Goal: Task Accomplishment & Management: Manage account settings

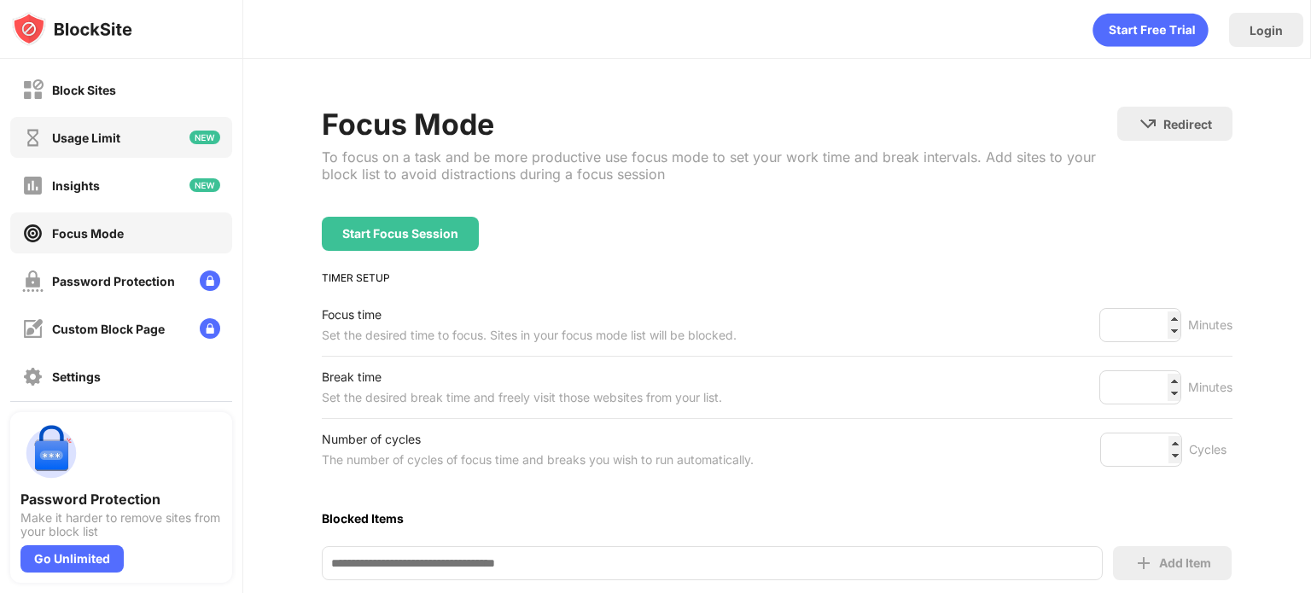
click at [130, 136] on div "Usage Limit" at bounding box center [121, 137] width 222 height 41
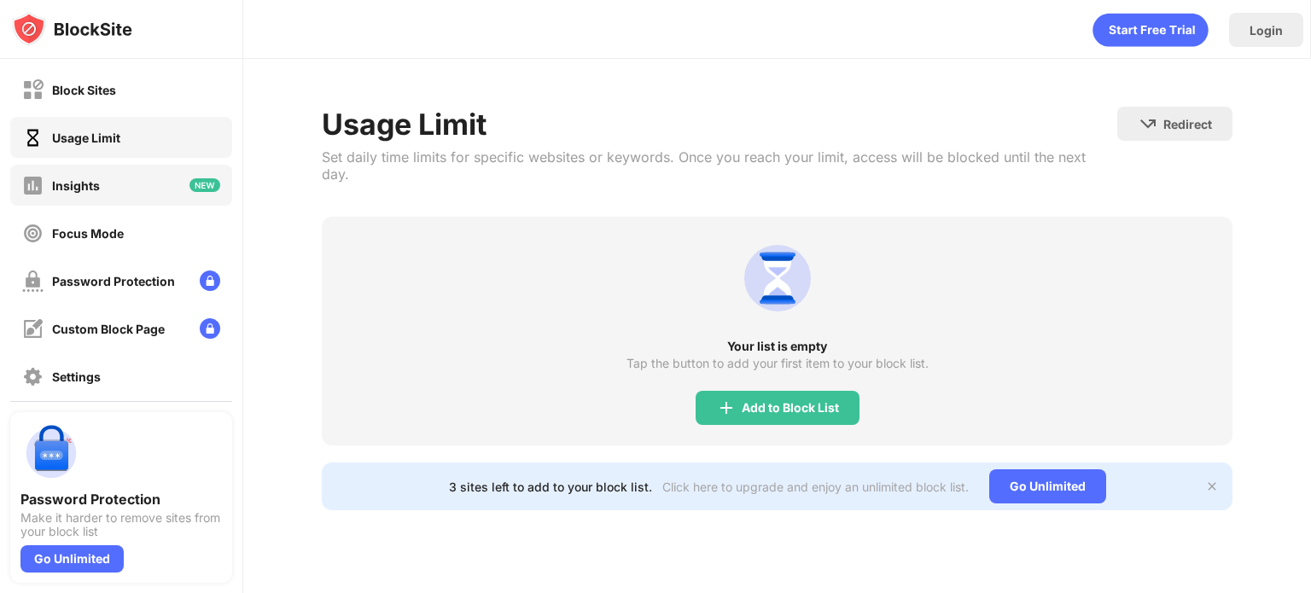
click at [149, 196] on div "Insights" at bounding box center [121, 185] width 222 height 41
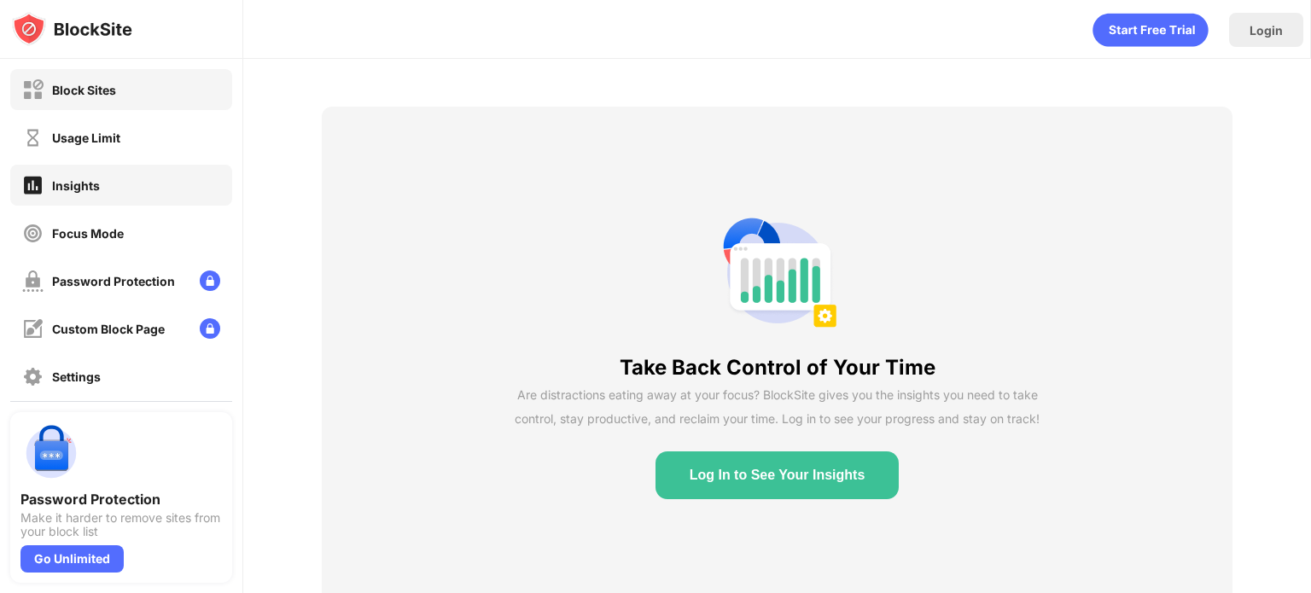
click at [122, 89] on div "Block Sites" at bounding box center [121, 89] width 222 height 41
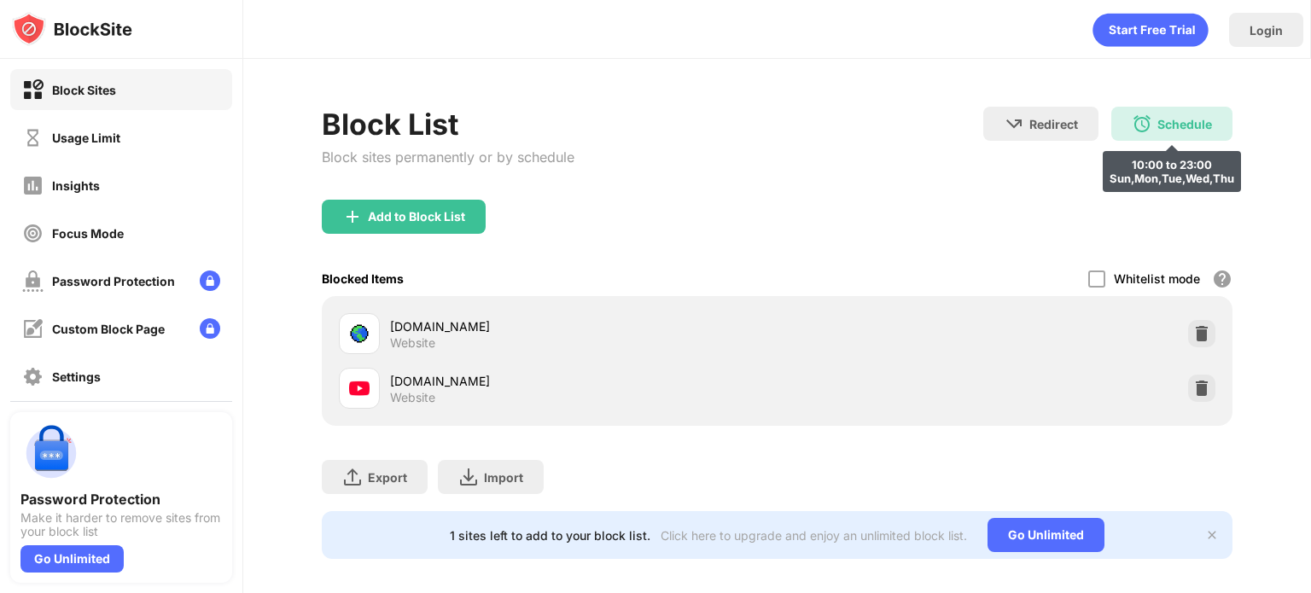
click at [1141, 121] on div "Schedule 10:00 to 23:00 Sun,Mon,Tue,Wed,Thu" at bounding box center [1171, 124] width 121 height 34
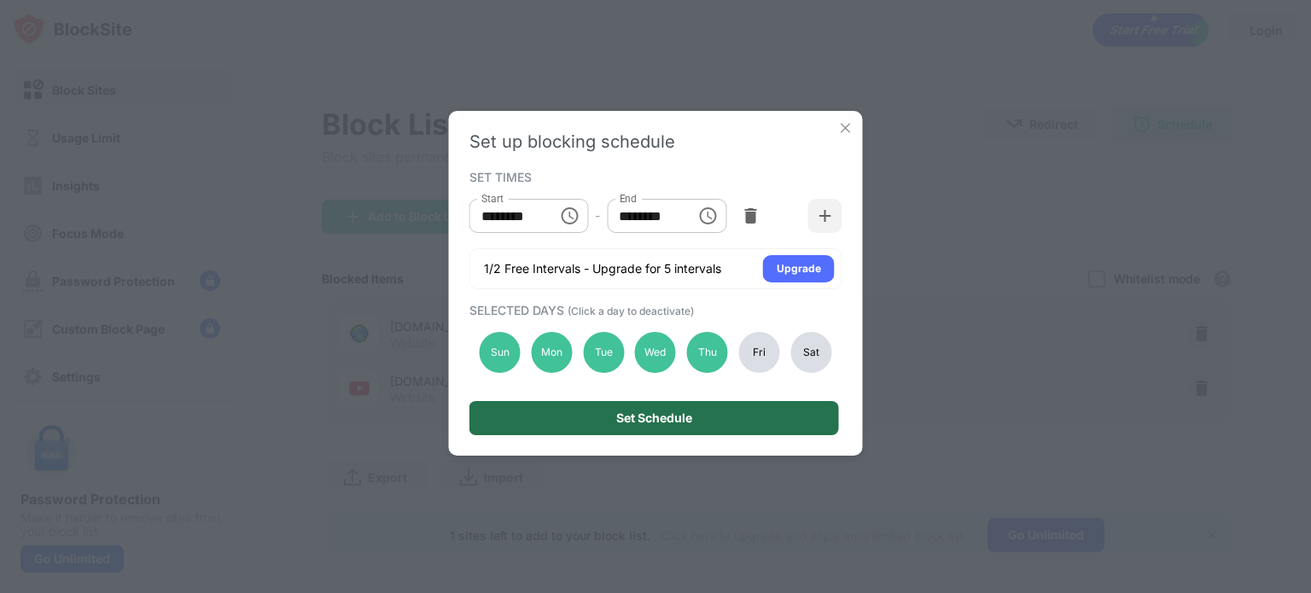
click at [796, 418] on div "Set Schedule" at bounding box center [655, 418] width 370 height 34
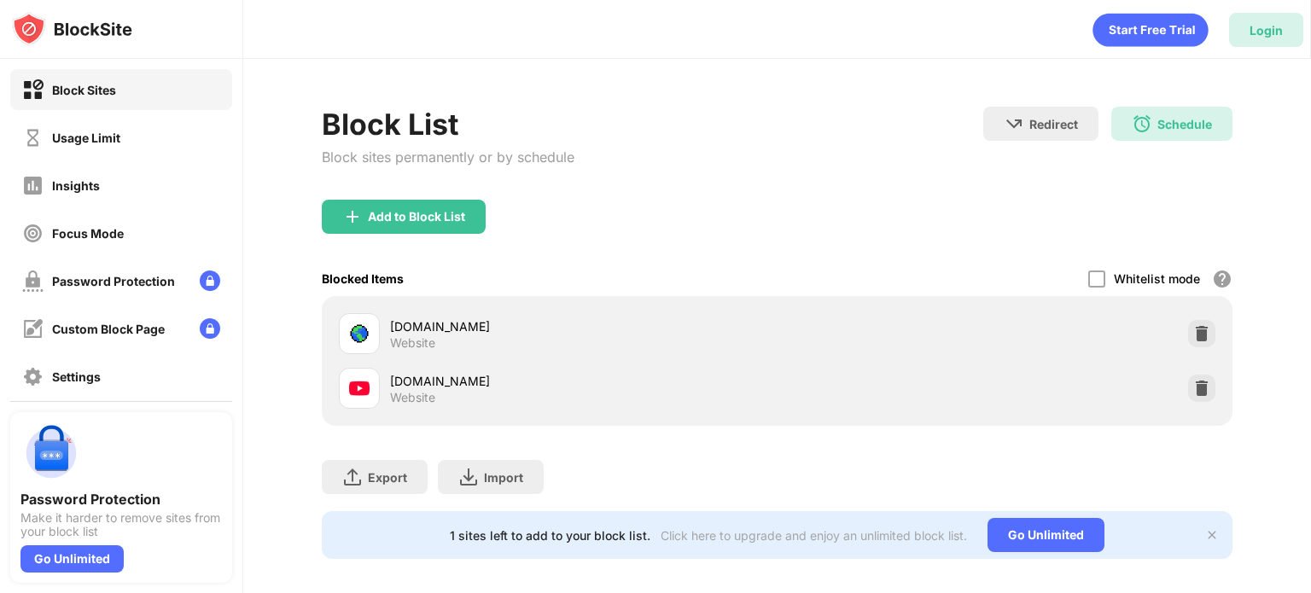
click at [1270, 33] on div "Login" at bounding box center [1266, 30] width 33 height 15
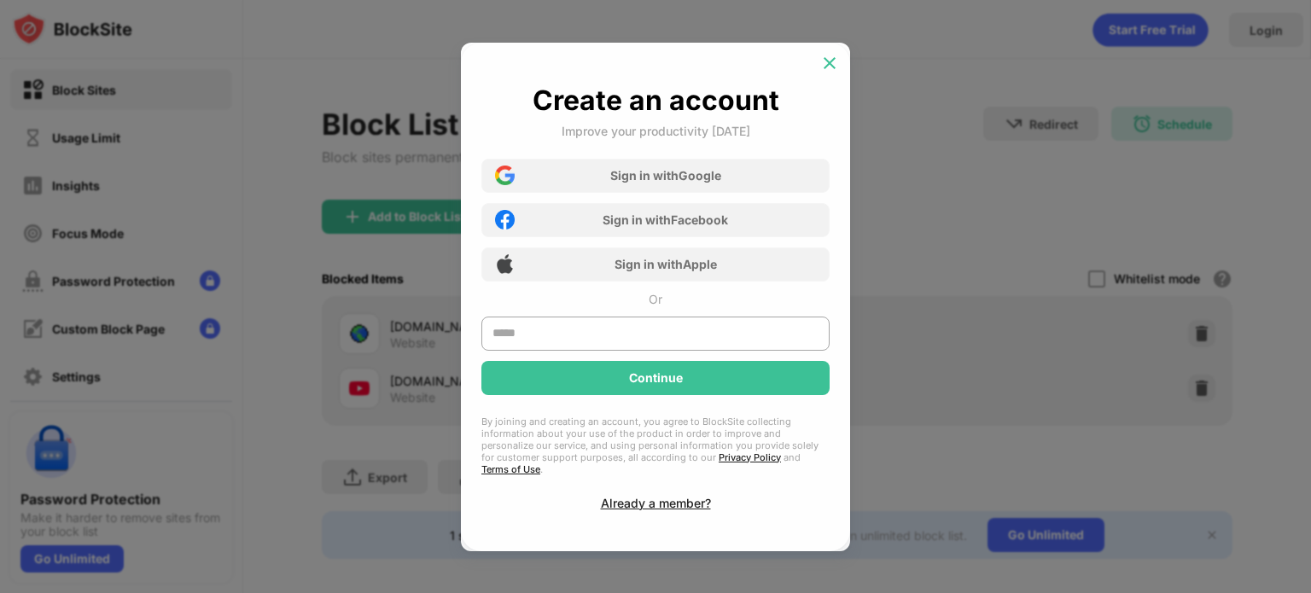
click at [831, 72] on img at bounding box center [829, 63] width 17 height 17
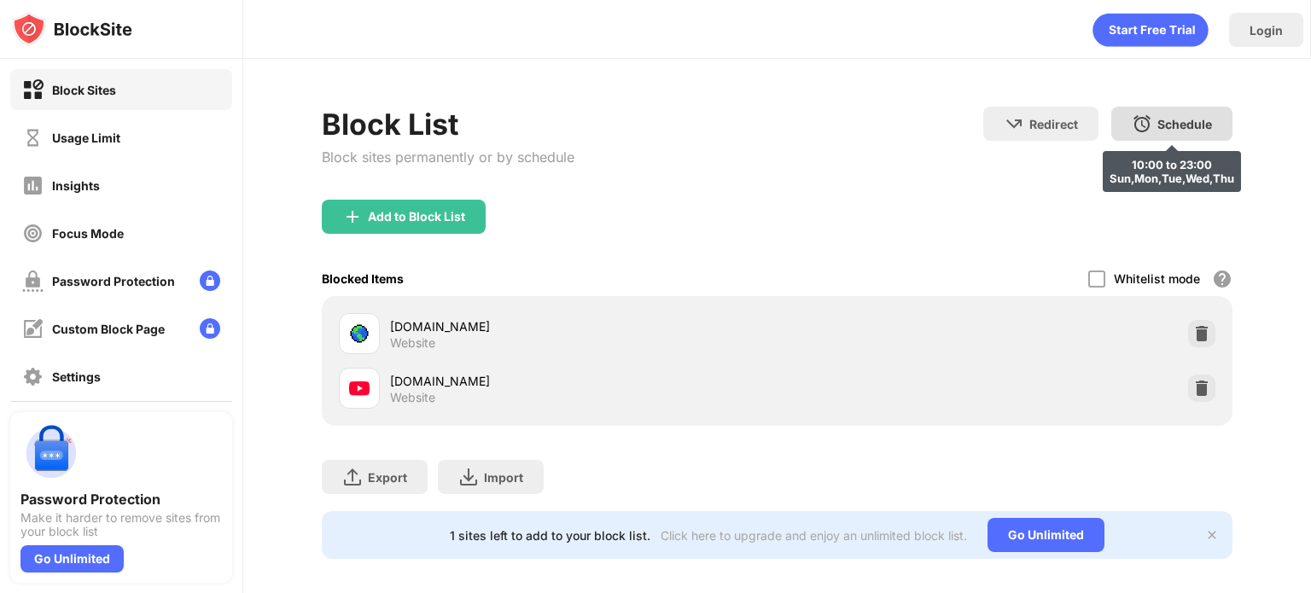
click at [1168, 131] on div "Schedule 10:00 to 23:00 Sun,Mon,Tue,Wed,Thu" at bounding box center [1171, 124] width 121 height 34
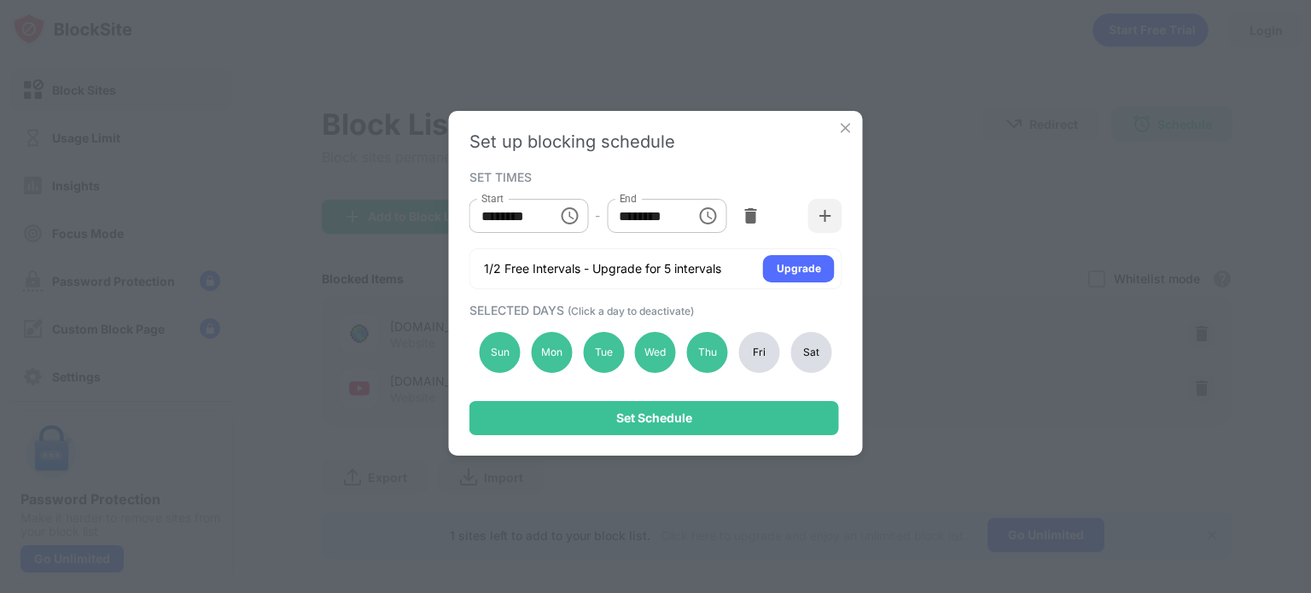
click at [850, 132] on img at bounding box center [845, 128] width 17 height 17
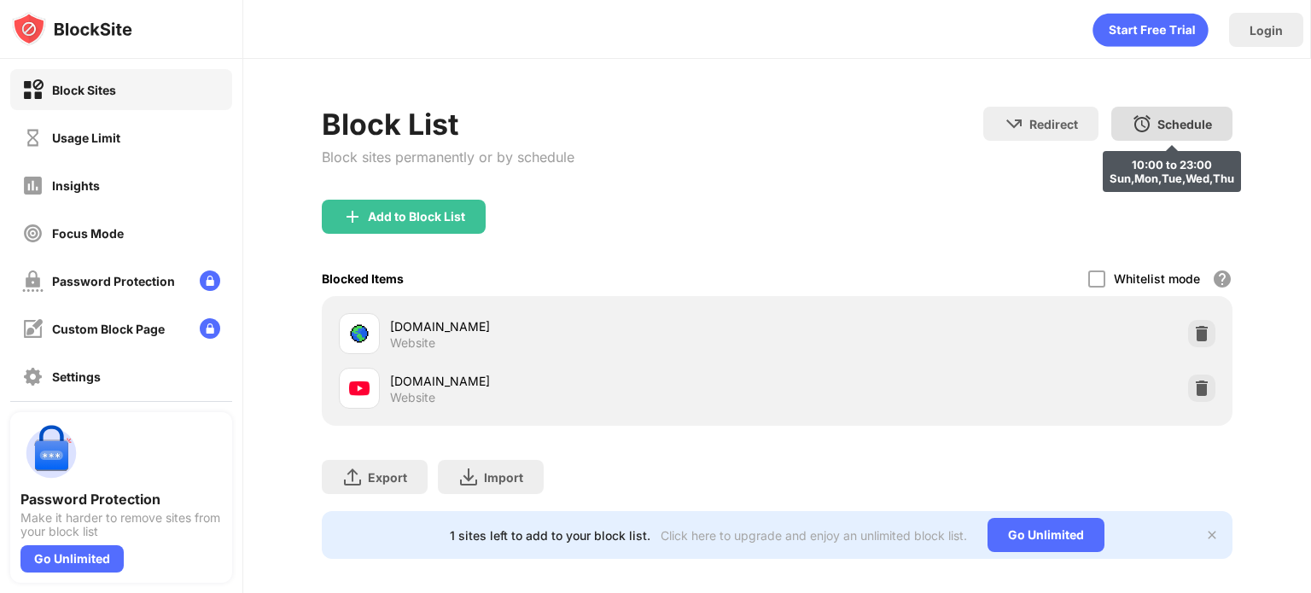
click at [1158, 119] on div "Schedule" at bounding box center [1185, 124] width 55 height 15
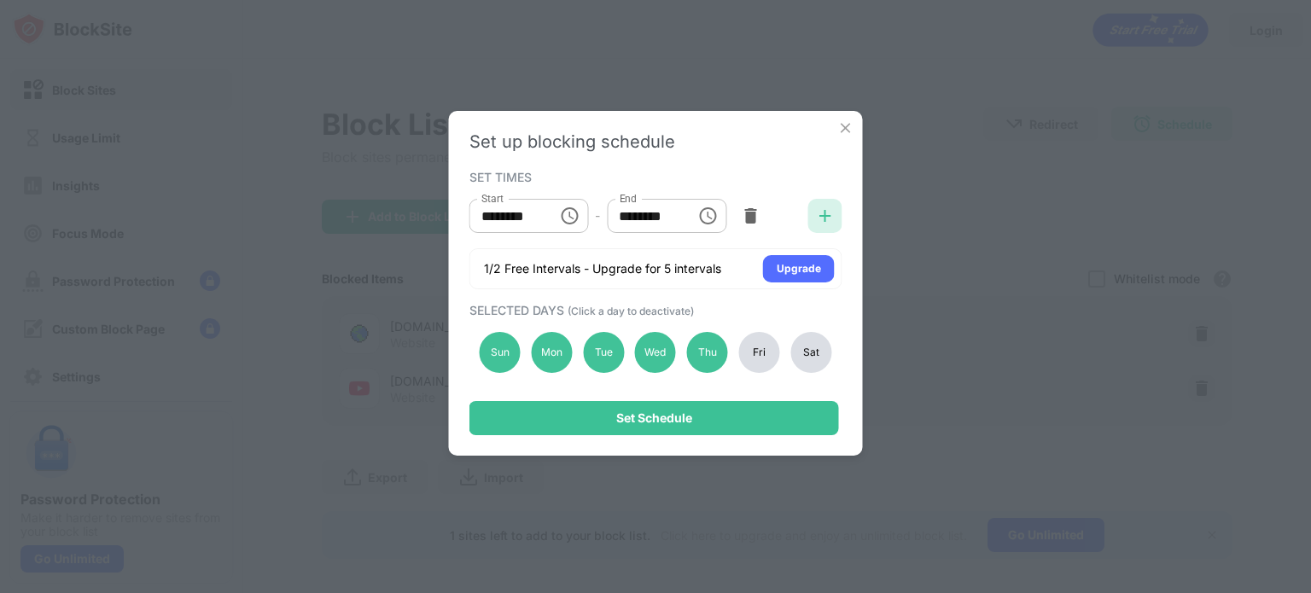
click at [833, 215] on div at bounding box center [825, 216] width 34 height 34
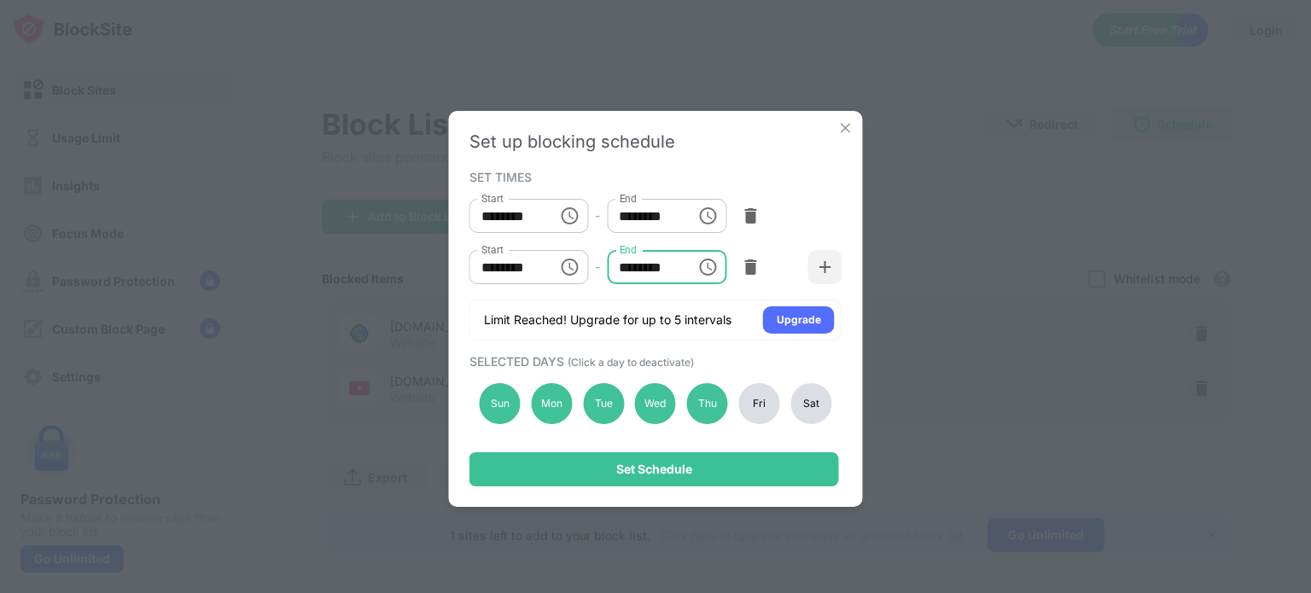
click at [625, 265] on input "********" at bounding box center [645, 267] width 77 height 34
click at [668, 271] on input "********" at bounding box center [645, 267] width 77 height 34
click at [668, 282] on input "********" at bounding box center [645, 267] width 77 height 34
click at [744, 268] on img at bounding box center [750, 267] width 17 height 17
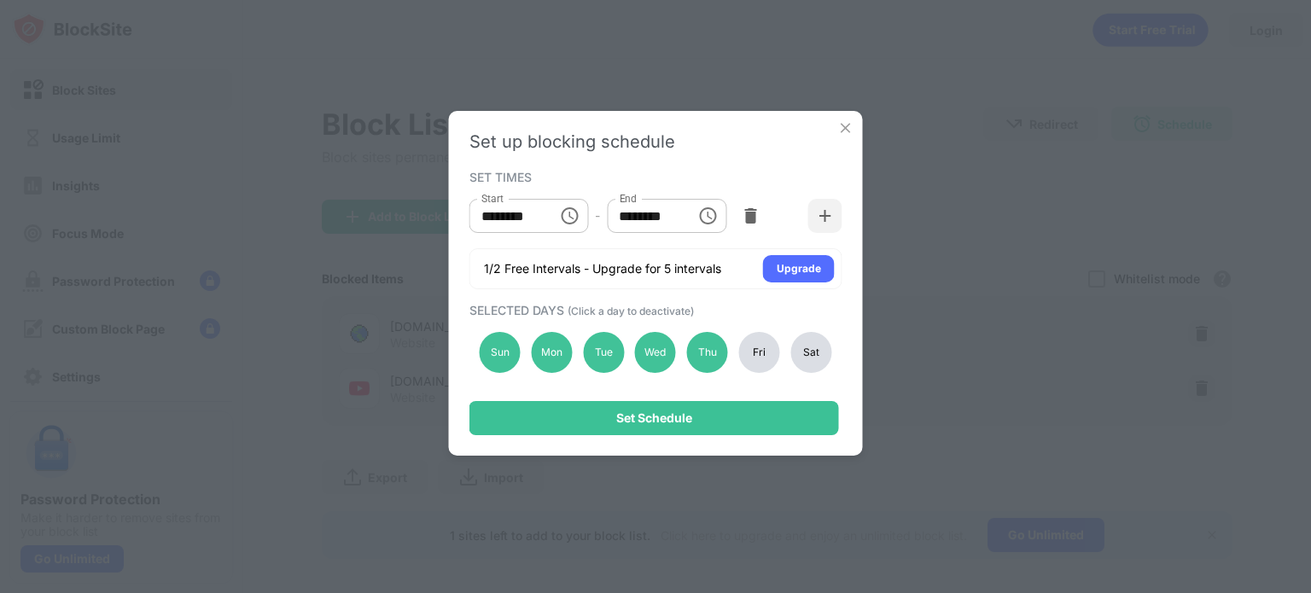
click at [405, 9] on div "Set up blocking schedule SET TIMES Start ******** Start - End ******** End 1/2 …" at bounding box center [655, 296] width 1311 height 593
click at [854, 120] on img at bounding box center [845, 128] width 17 height 17
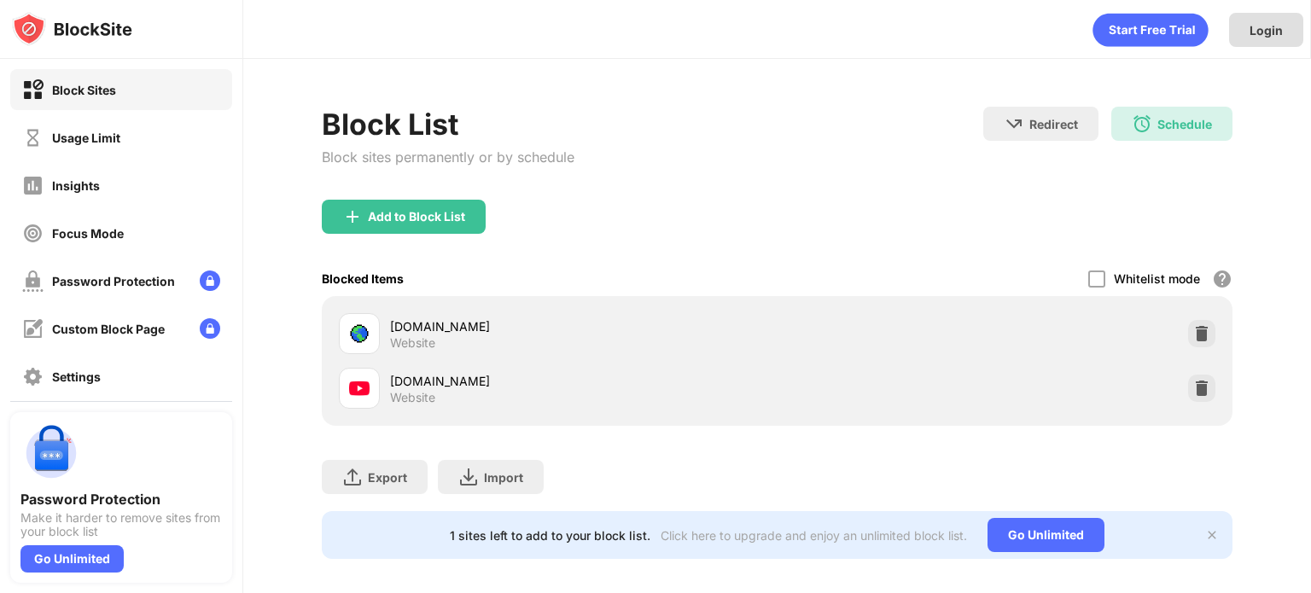
click at [1264, 44] on div "Login" at bounding box center [1266, 30] width 74 height 34
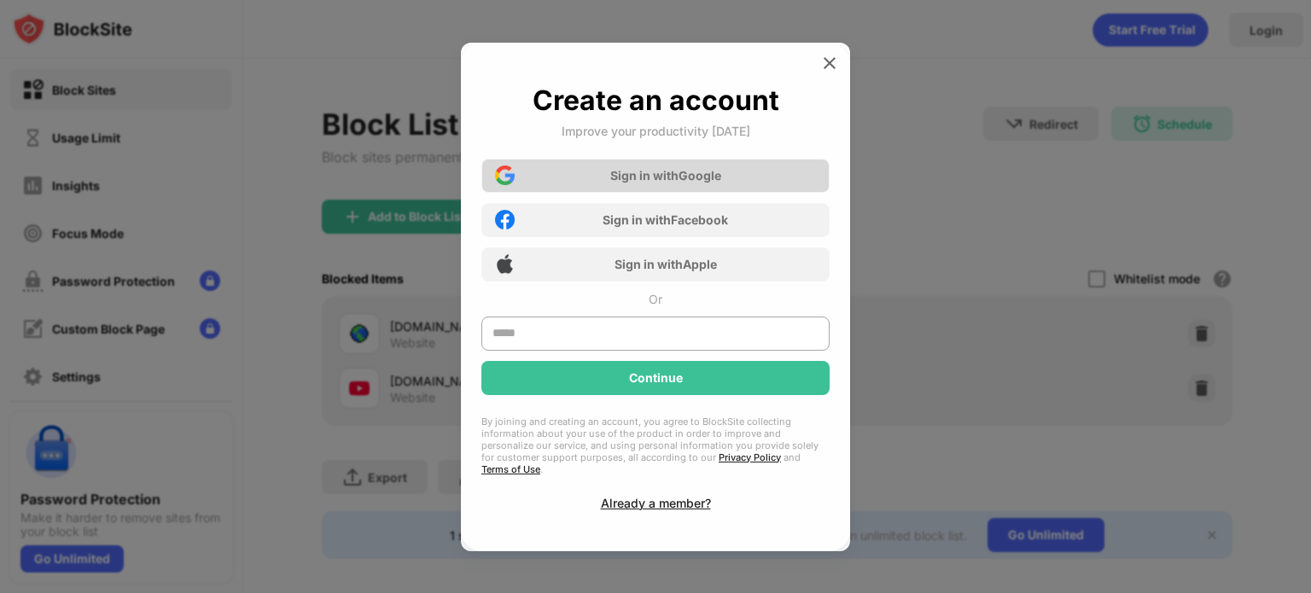
click at [694, 183] on div "Sign in with Google" at bounding box center [665, 175] width 111 height 15
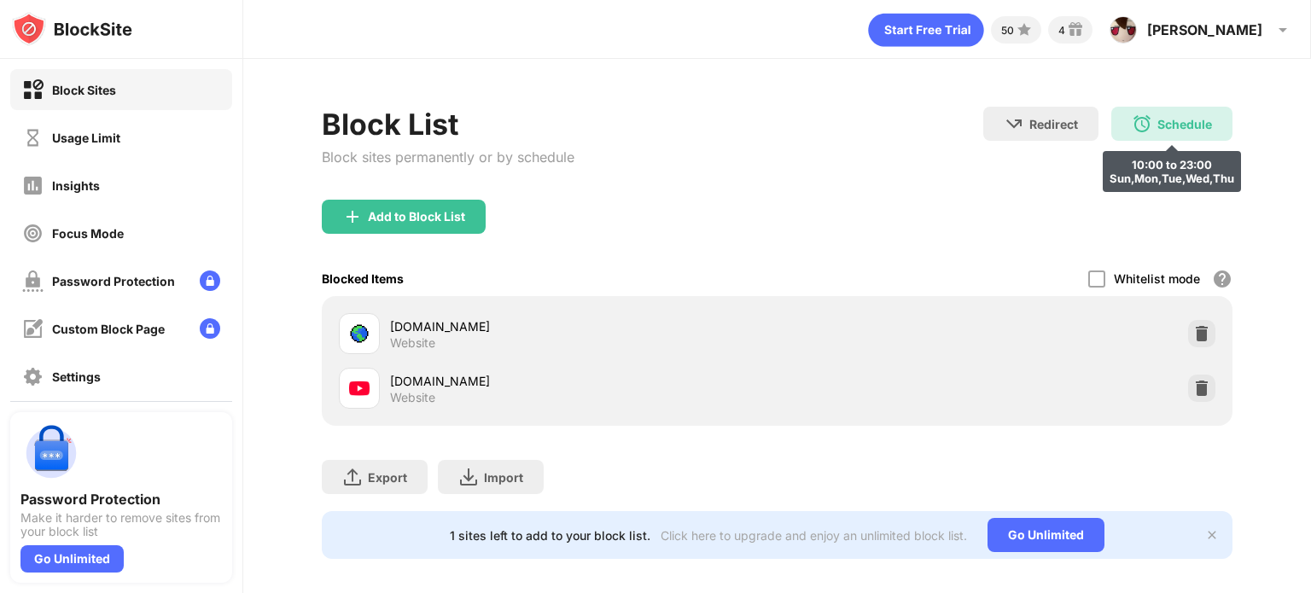
click at [1159, 138] on div "Schedule 10:00 to 23:00 Sun,Mon,Tue,Wed,Thu" at bounding box center [1171, 124] width 121 height 34
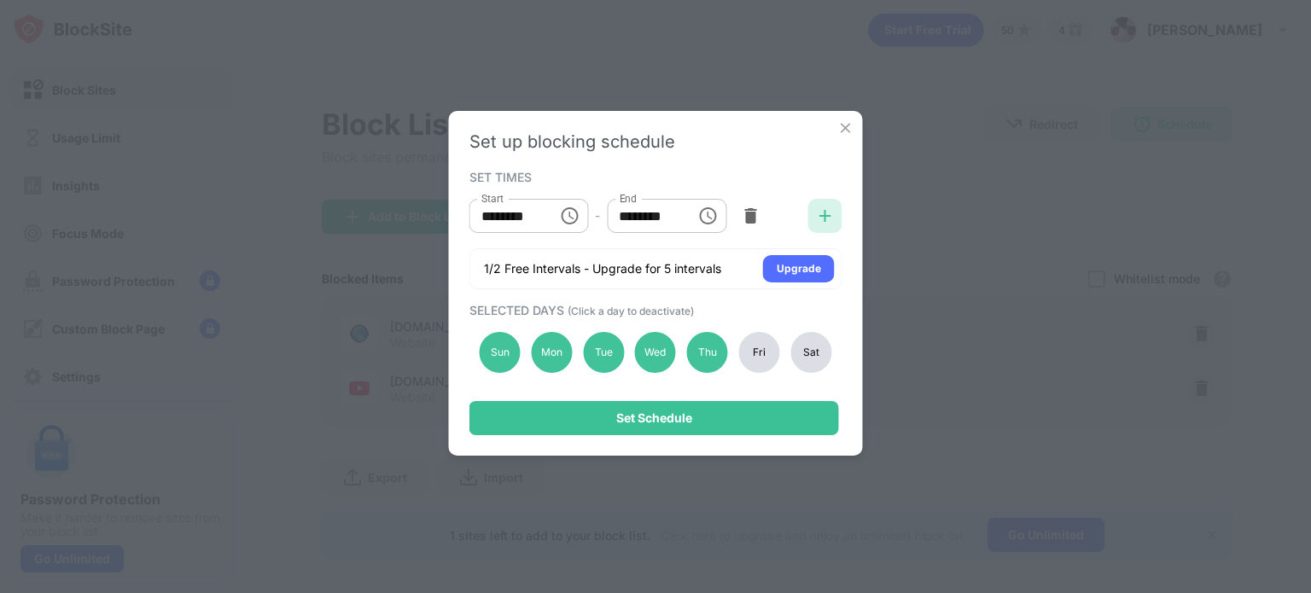
click at [821, 216] on img at bounding box center [825, 215] width 17 height 17
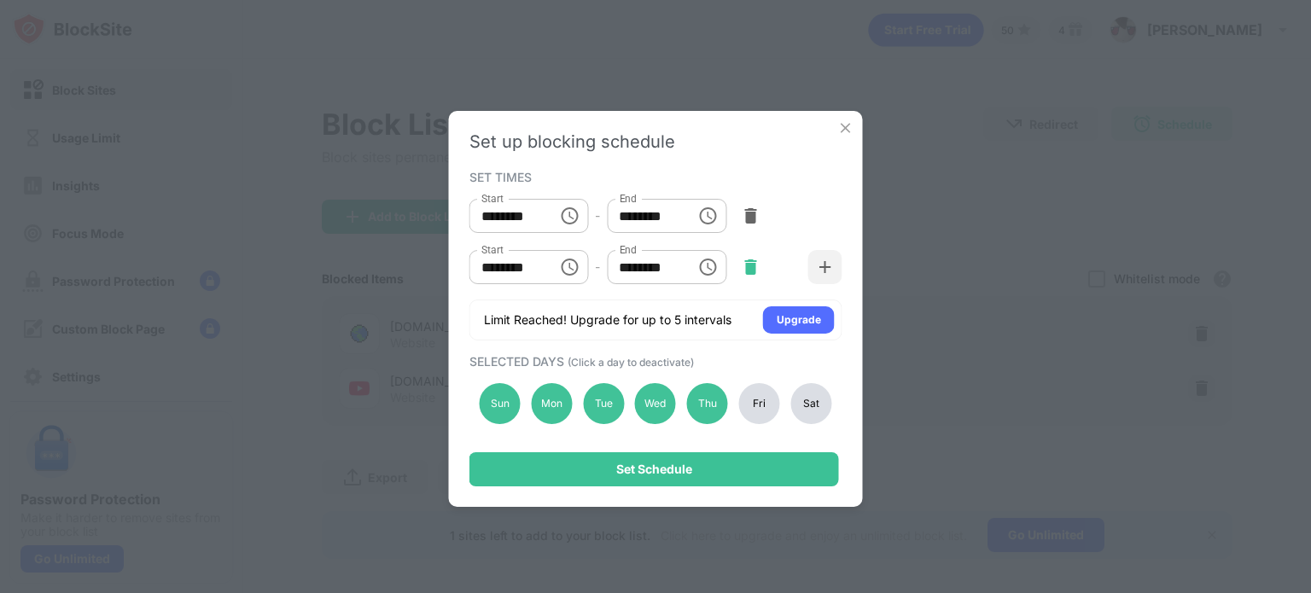
click at [747, 265] on img at bounding box center [750, 267] width 17 height 17
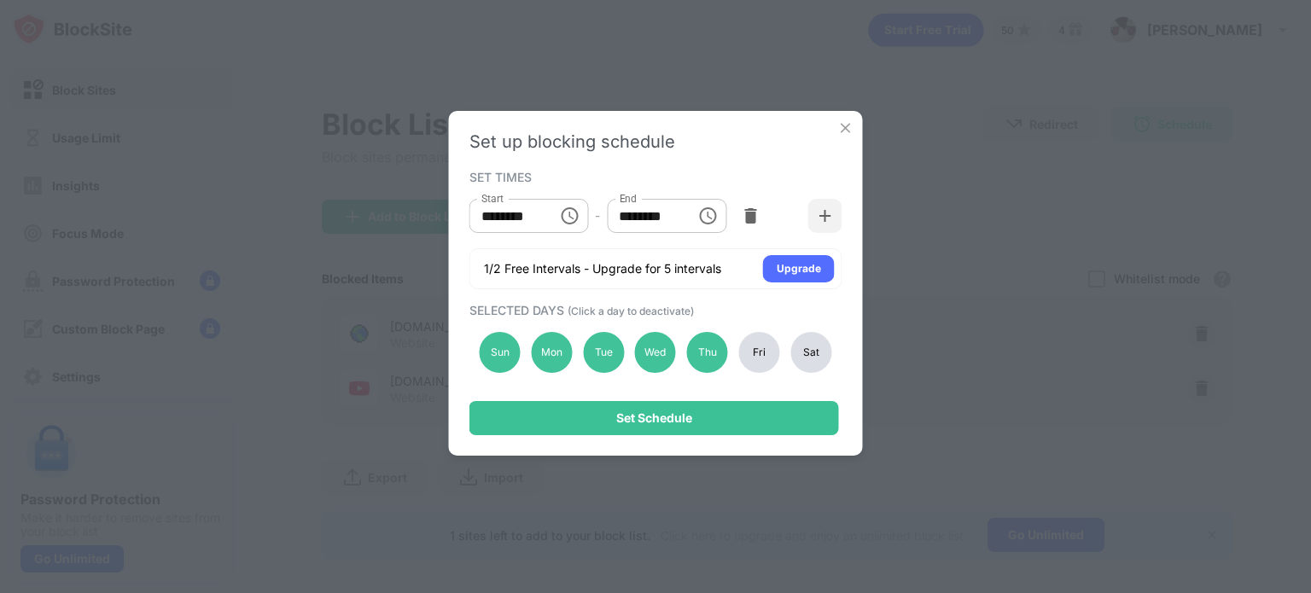
click at [838, 122] on img at bounding box center [845, 128] width 17 height 17
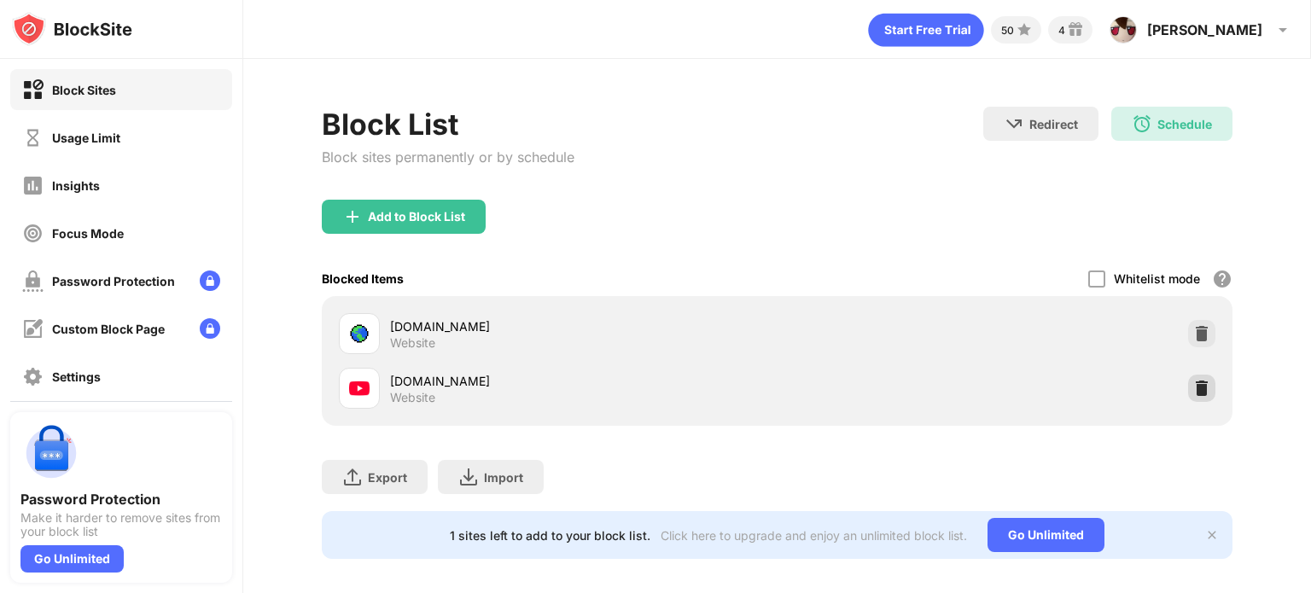
click at [1193, 382] on img at bounding box center [1201, 388] width 17 height 17
